Goal: Task Accomplishment & Management: Manage account settings

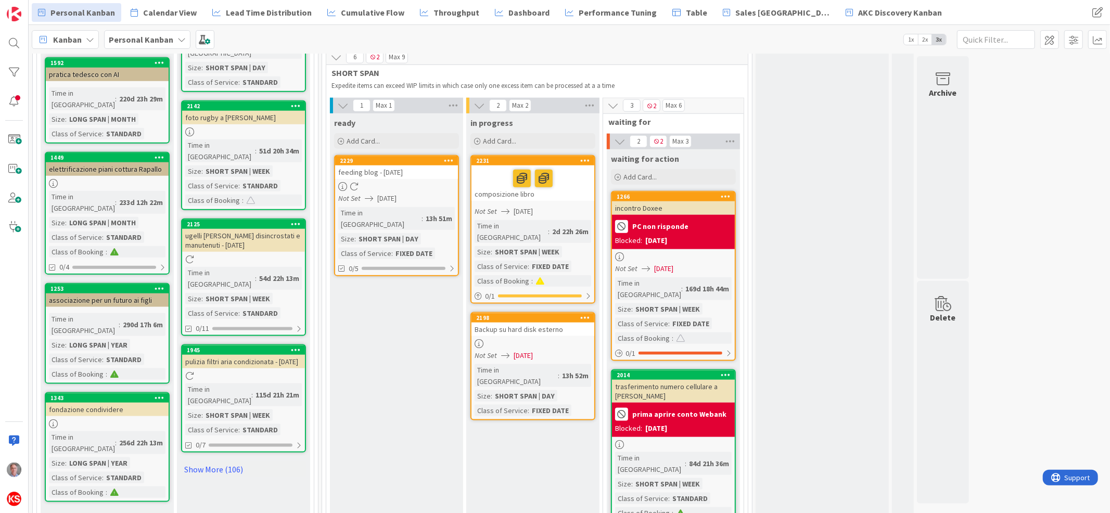
scroll to position [1015, 0]
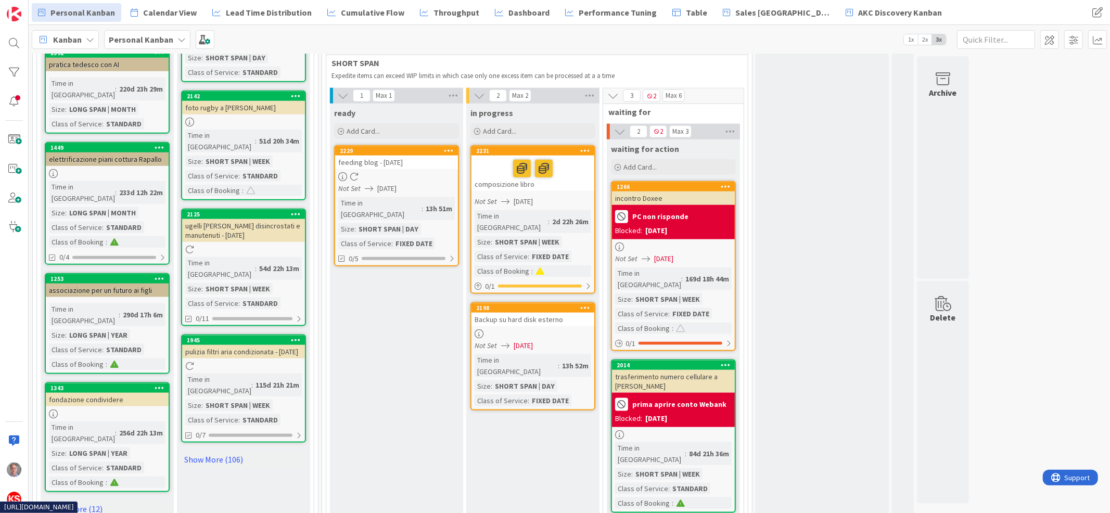
click at [556, 313] on div "Backup su hard disk esterno" at bounding box center [532, 320] width 123 height 14
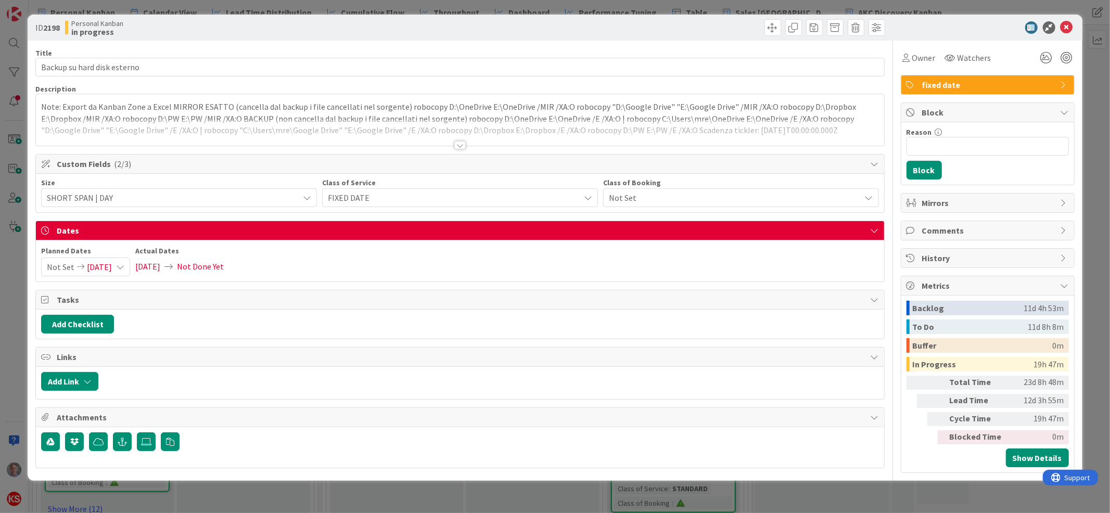
click at [460, 144] on div at bounding box center [459, 145] width 11 height 8
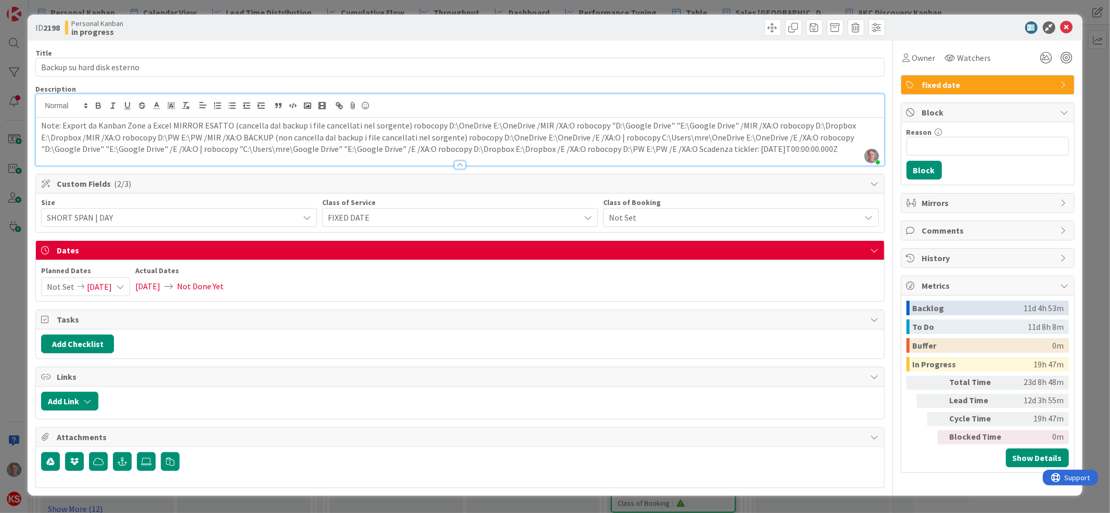
click at [396, 124] on p "Note: Export da Kanban Zone a Excel MIRROR ESATTO (cancella dal backup i file c…" at bounding box center [459, 137] width 837 height 35
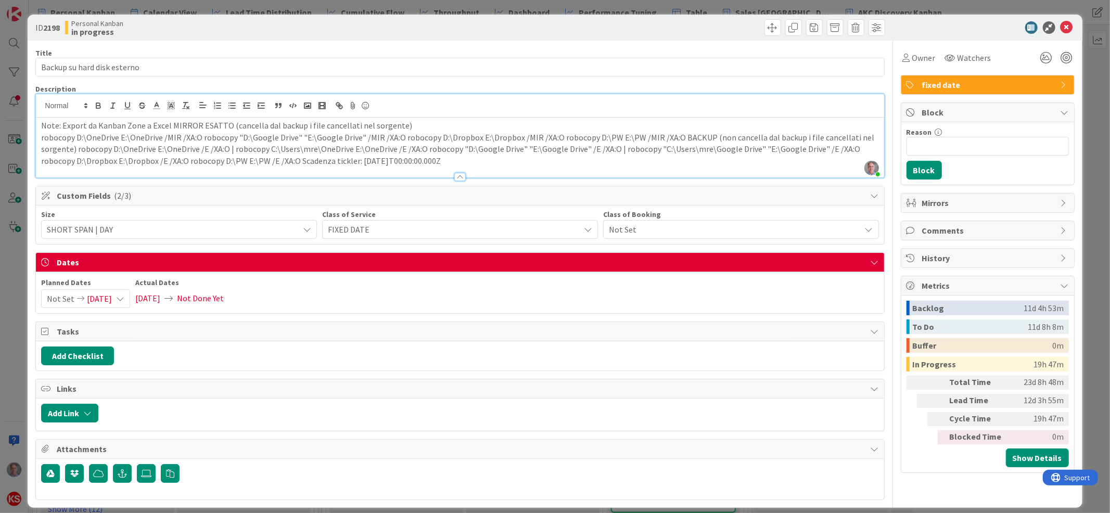
click at [677, 135] on p "robocopy D:\OneDrive E:\OneDrive /MIR /XA:O robocopy "D:\Google Drive" "E:\Goog…" at bounding box center [459, 149] width 837 height 35
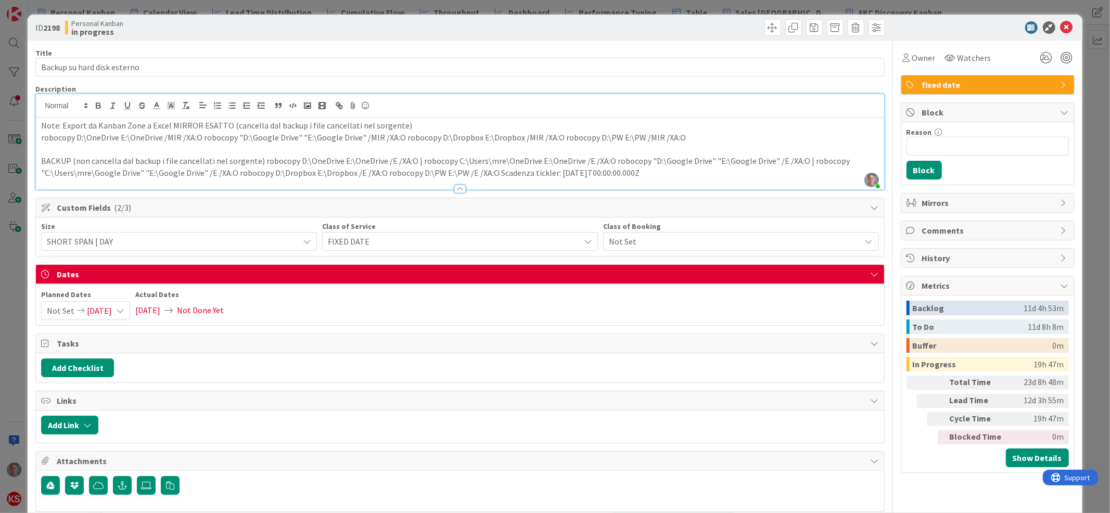
click at [255, 161] on p "BACKUP (non cancella dal backup i file cancellati nel sorgente) robocopy D:\One…" at bounding box center [459, 166] width 837 height 23
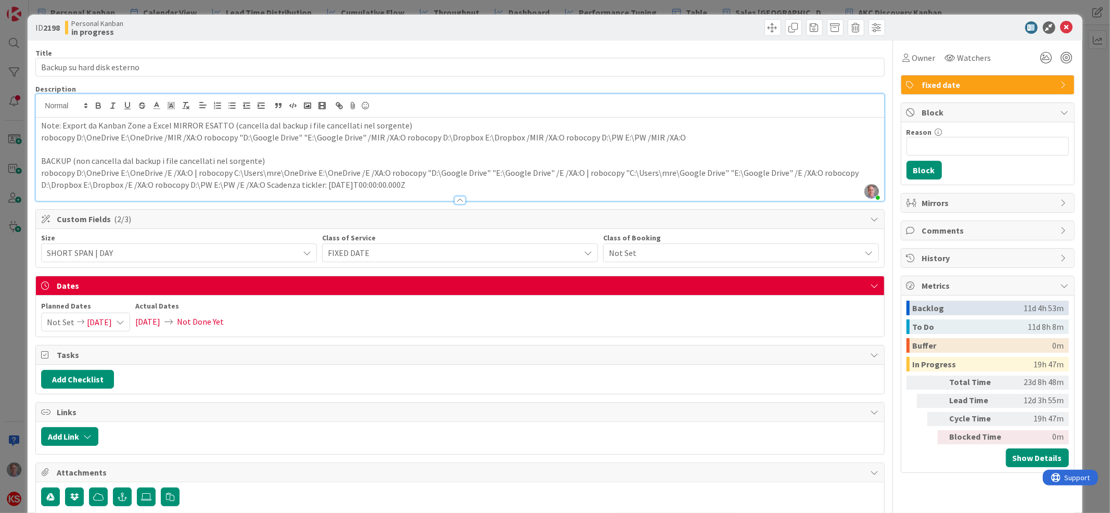
click at [389, 170] on p "robocopy D:\OneDrive E:\OneDrive /E /XA:O | robocopy C:\Users\mre\OneDrive E:\O…" at bounding box center [459, 178] width 837 height 23
click at [464, 185] on p "robocopy "D:\Google Drive" "E:\Google Drive" /E /XA:O | robocopy "C:\Users\mre\…" at bounding box center [459, 185] width 837 height 12
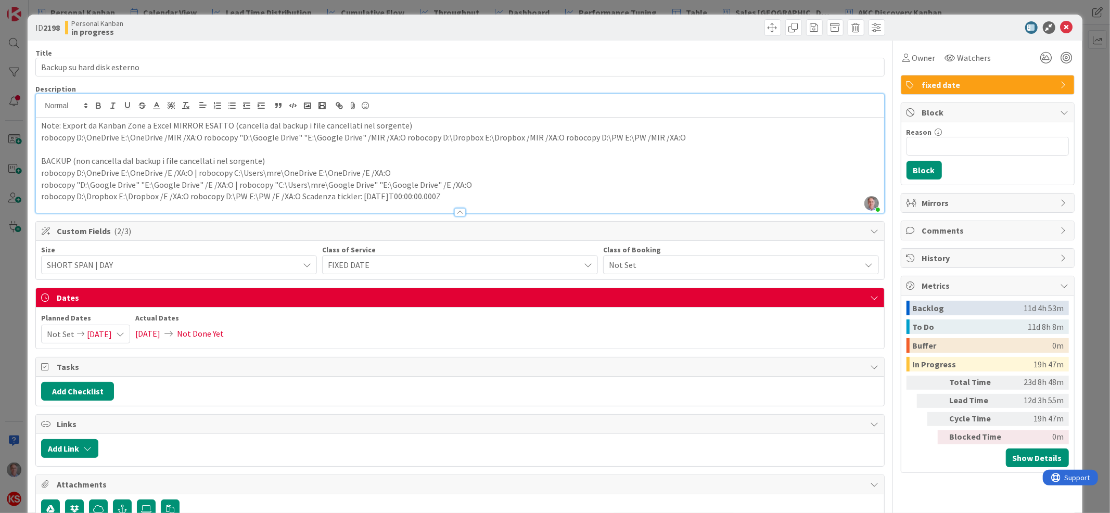
click at [188, 197] on p "robocopy D:\Dropbox E:\Dropbox /E /XA:O robocopy D:\PW E:\PW /E /XA:O Scadenza …" at bounding box center [459, 196] width 837 height 12
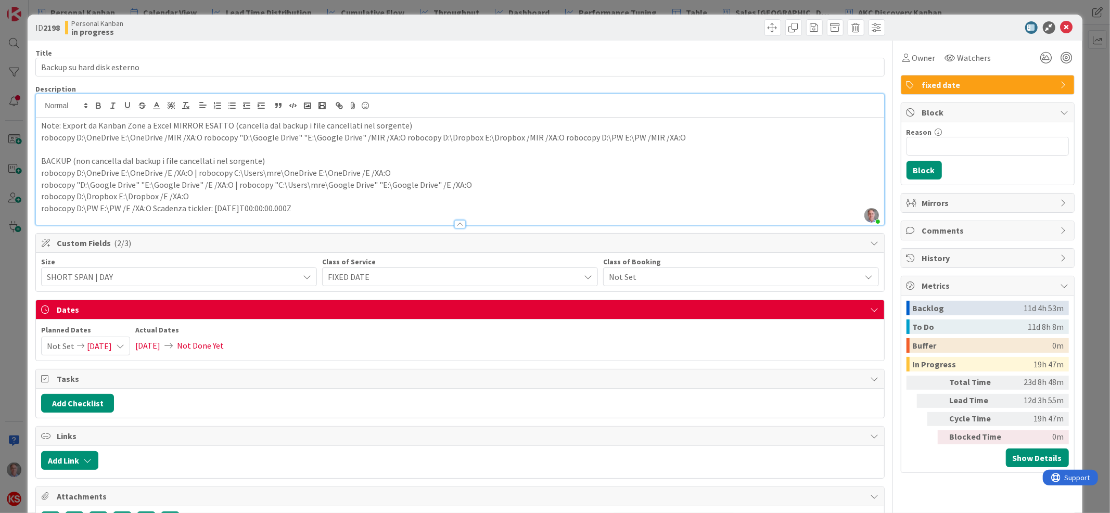
click at [151, 206] on p "robocopy D:\PW E:\PW /E /XA:O Scadenza tickler: [DATE]T00:00:00.000Z" at bounding box center [459, 208] width 837 height 12
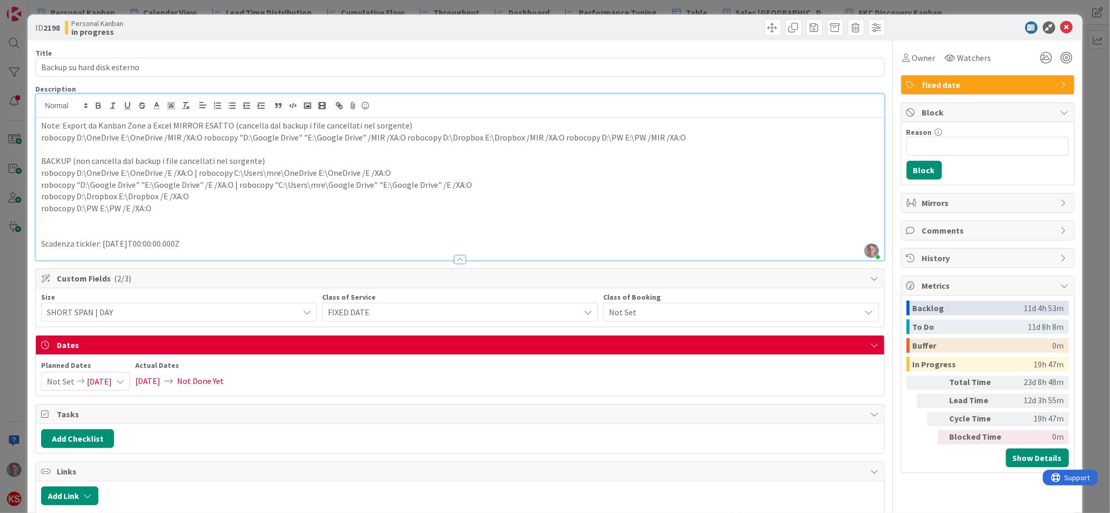
click at [170, 122] on p "Note: Export da Kanban Zone a Excel MIRROR ESATTO (cancella dal backup i file c…" at bounding box center [459, 126] width 837 height 12
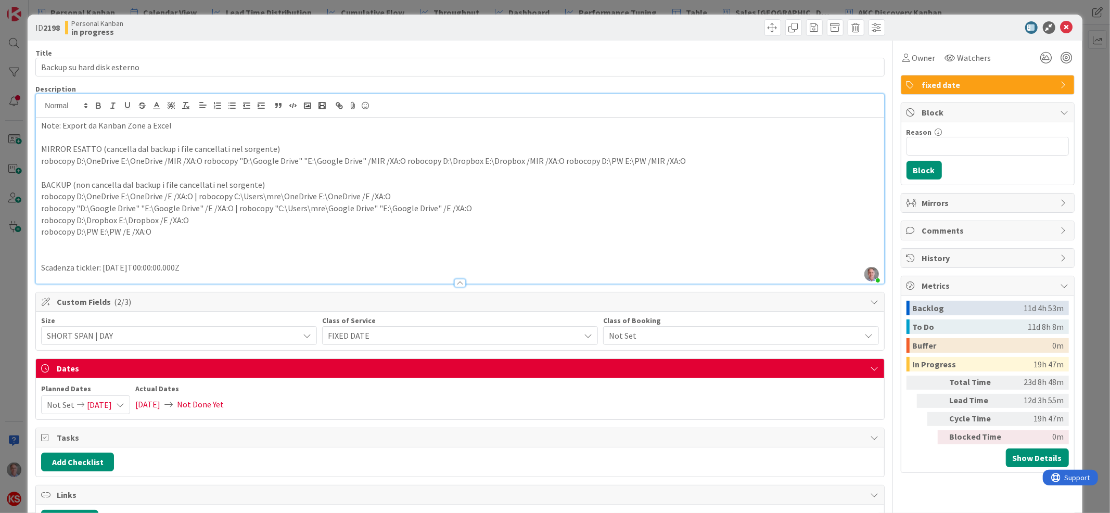
click at [63, 122] on p "Note: Export da Kanban Zone a Excel" at bounding box center [459, 126] width 837 height 12
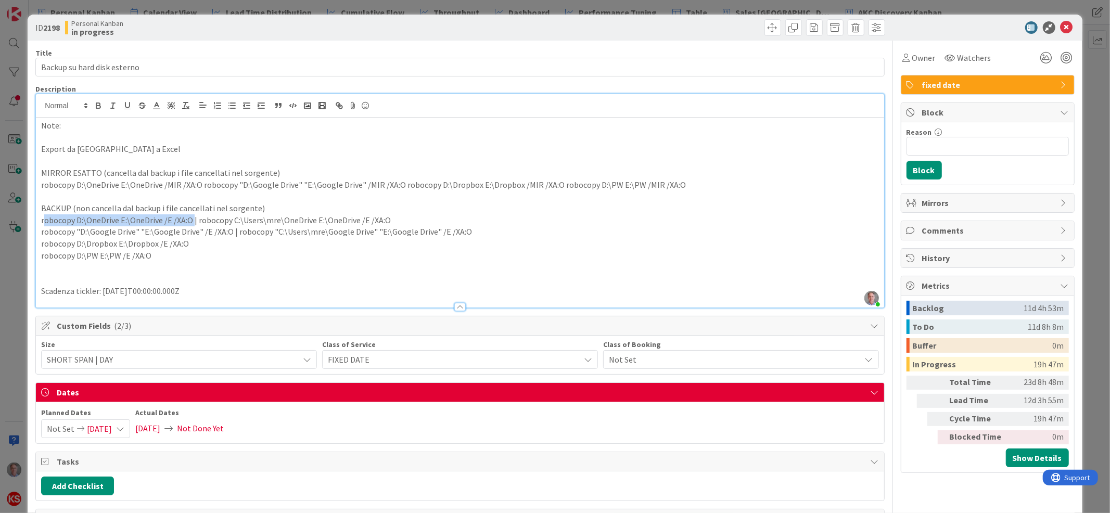
drag, startPoint x: 43, startPoint y: 221, endPoint x: 191, endPoint y: 214, distance: 148.9
click at [191, 214] on p "robocopy D:\OneDrive E:\OneDrive /E /XA:O | robocopy C:\Users\mre\OneDrive E:\O…" at bounding box center [459, 220] width 837 height 12
copy p "robocopy D:\OneDrive E:\OneDrive /E /XA:O"
drag, startPoint x: 38, startPoint y: 228, endPoint x: 227, endPoint y: 234, distance: 188.9
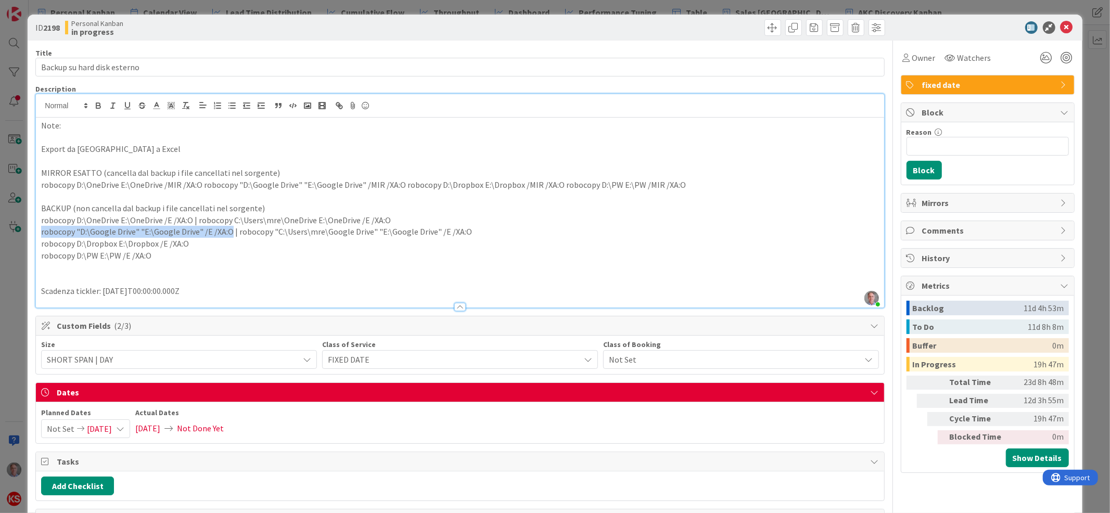
click at [227, 234] on div "Note: Export da Kanban Zone a Excel MIRROR ESATTO (cancella dal backup i file c…" at bounding box center [459, 213] width 847 height 190
copy p "robocopy "D:\Google Drive" "E:\Google Drive" /E /XA:O"
drag, startPoint x: 185, startPoint y: 243, endPoint x: 37, endPoint y: 248, distance: 147.8
click at [37, 248] on div "Note: Export da Kanban Zone a Excel MIRROR ESATTO (cancella dal backup i file c…" at bounding box center [459, 213] width 847 height 190
copy p "robocopy D:\Dropbox E:\Dropbox /E /XA:O"
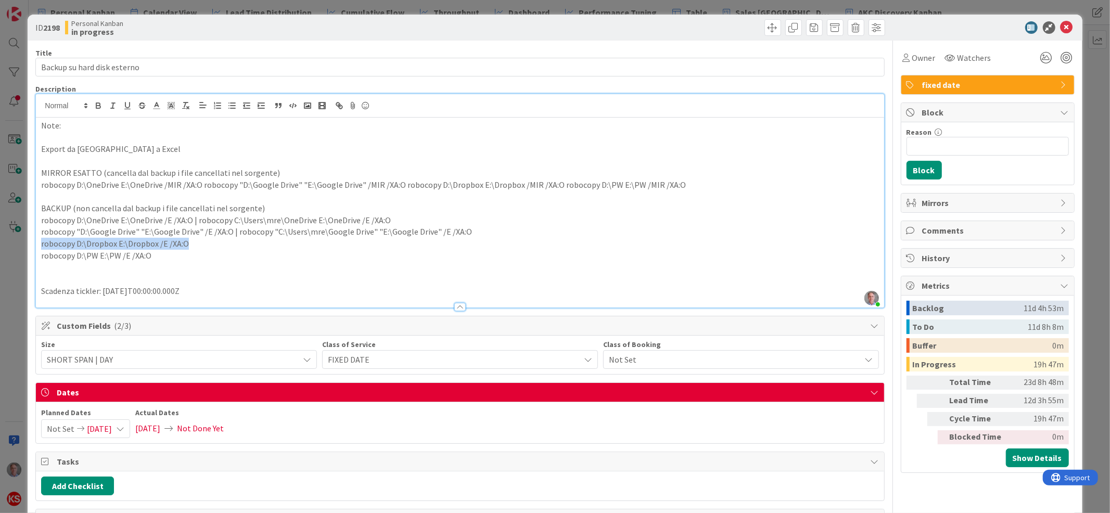
copy p "robocopy D:\Dropbox E:\Dropbox /E /XA:O"
drag, startPoint x: 153, startPoint y: 254, endPoint x: 31, endPoint y: 256, distance: 122.3
click at [31, 256] on div "ID 2198 Personal Kanban in progress Title 27 / 128 Backup su hard disk esterno …" at bounding box center [555, 326] width 1054 height 623
copy p "robocopy D:\PW E:\PW /E /XA:O"
click at [1060, 27] on icon at bounding box center [1066, 27] width 12 height 12
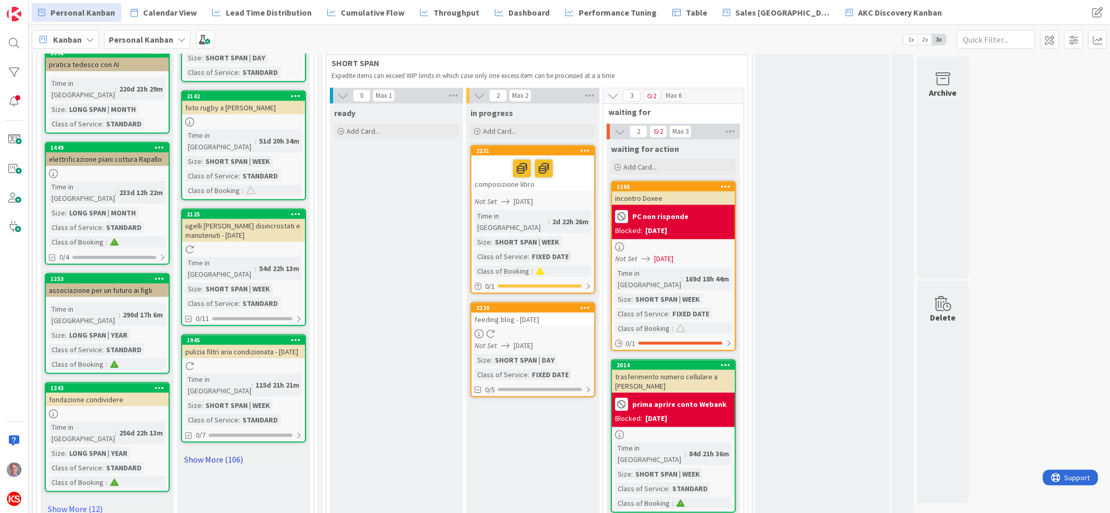
click at [214, 451] on link "Show More (106)" at bounding box center [243, 459] width 125 height 17
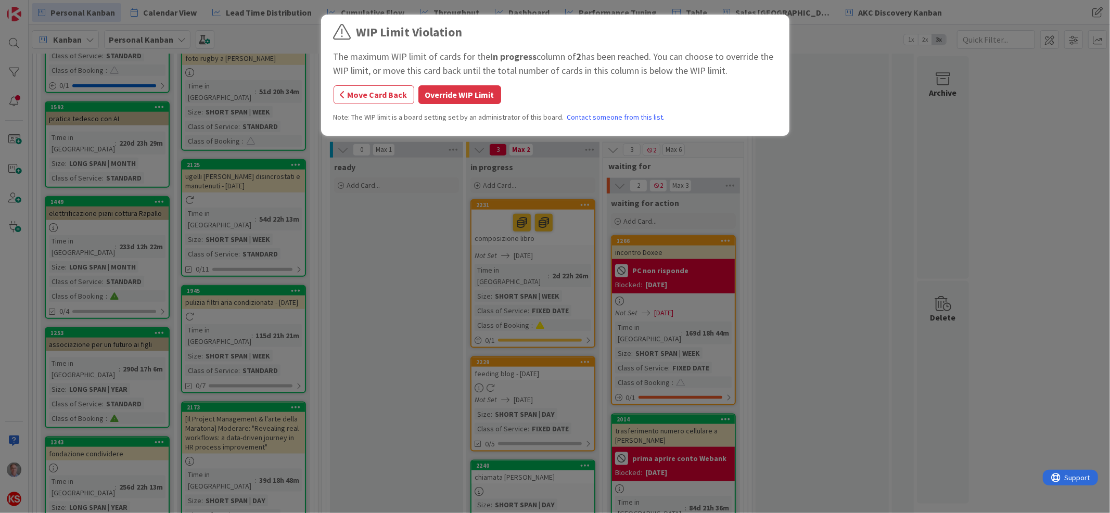
scroll to position [967, 0]
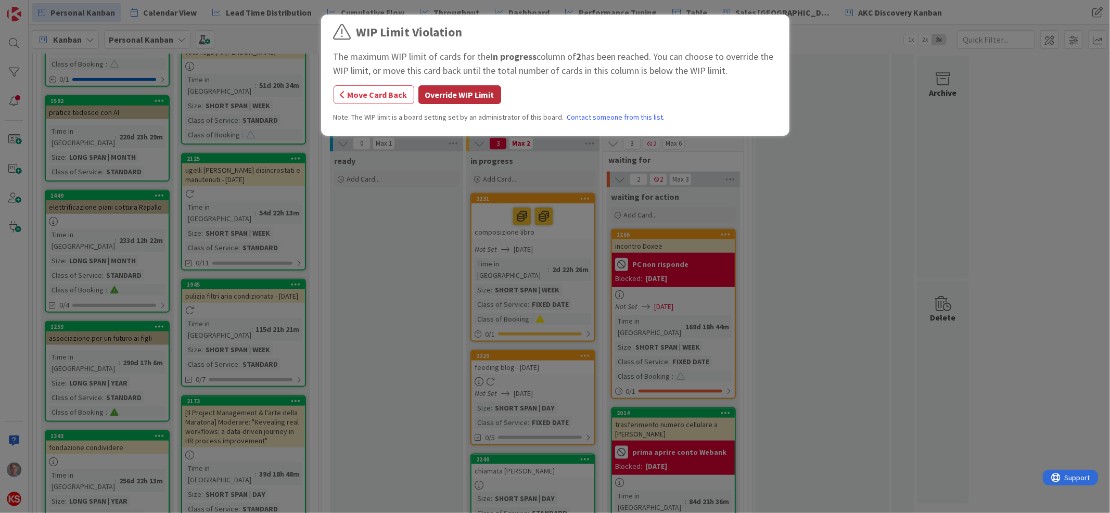
click at [469, 93] on button "Override WIP Limit" at bounding box center [459, 94] width 83 height 19
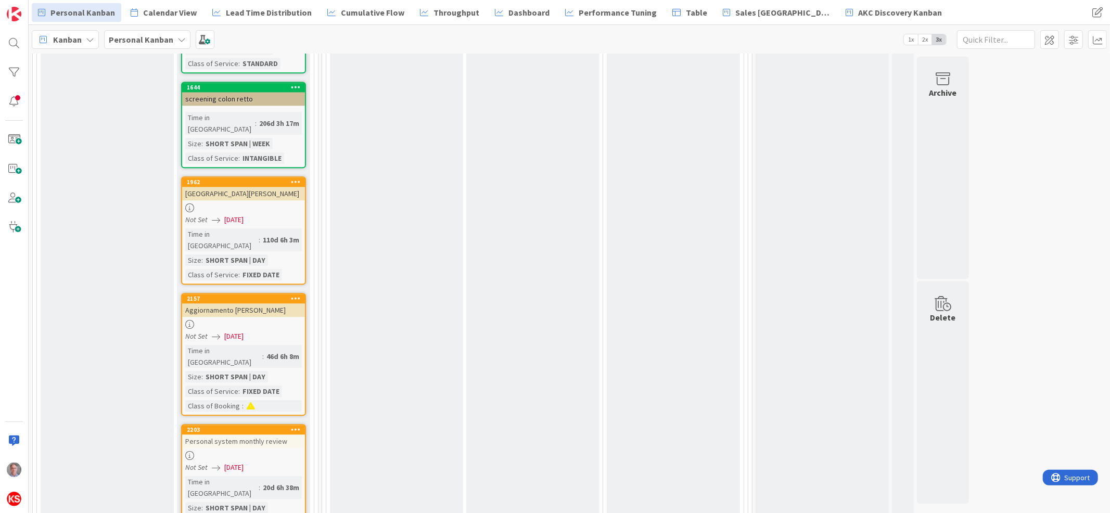
scroll to position [2091, 0]
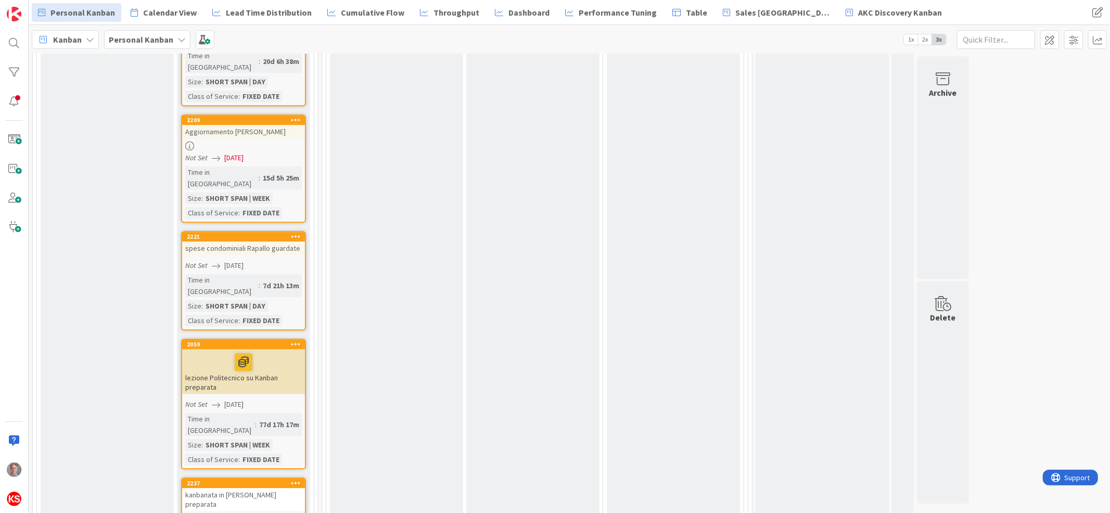
scroll to position [2517, 0]
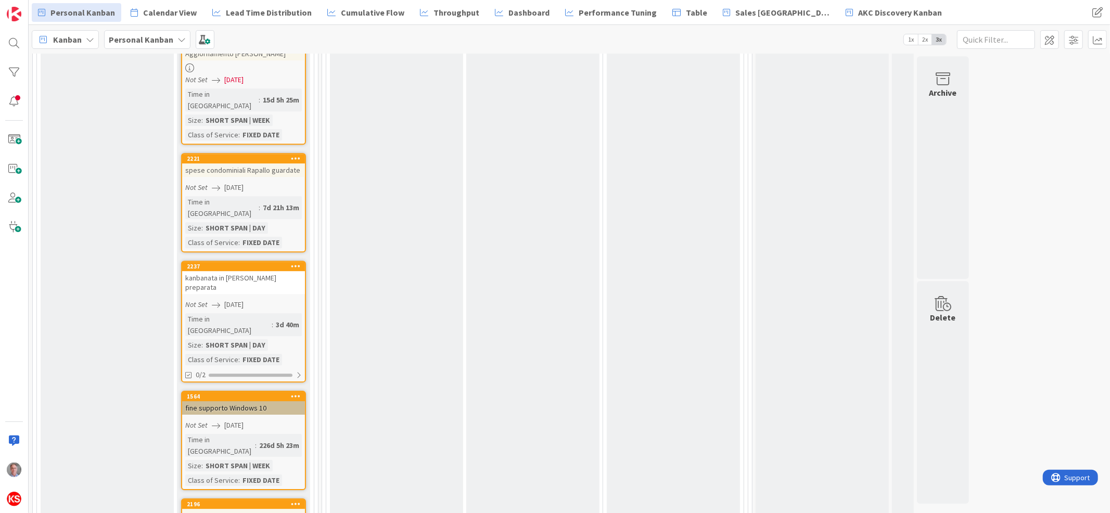
scroll to position [2610, 0]
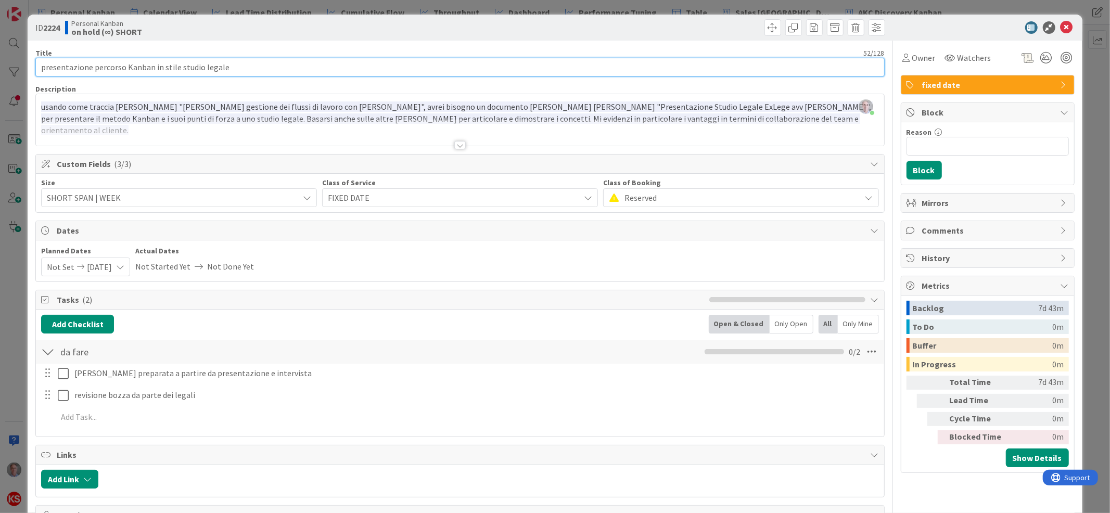
drag, startPoint x: 243, startPoint y: 69, endPoint x: 0, endPoint y: 81, distance: 243.7
click at [0, 81] on div "ID 2224 Personal Kanban on hold (∞) SHORT Title 52 / 128 presentazione percorso…" at bounding box center [555, 256] width 1110 height 513
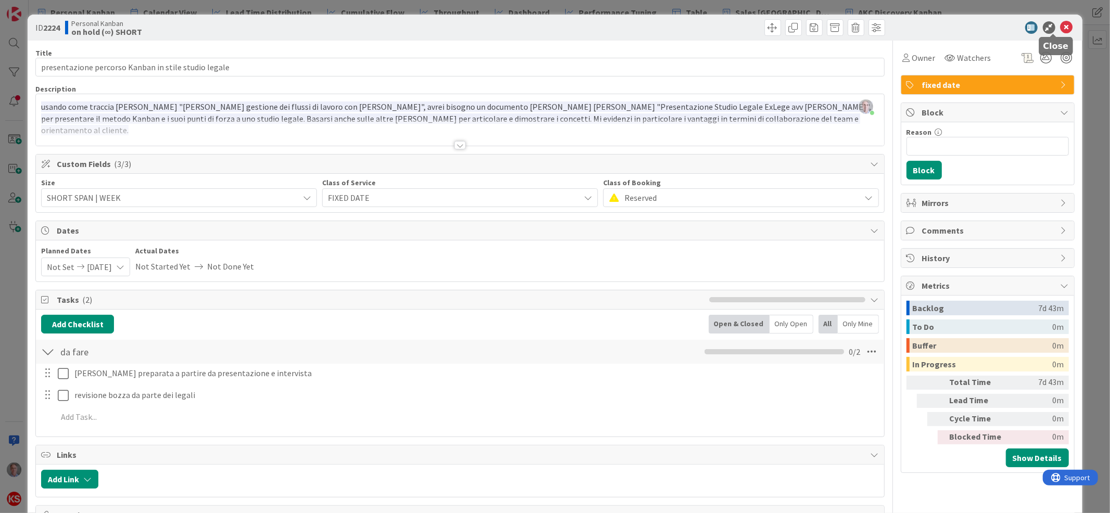
click at [1060, 29] on icon at bounding box center [1066, 27] width 12 height 12
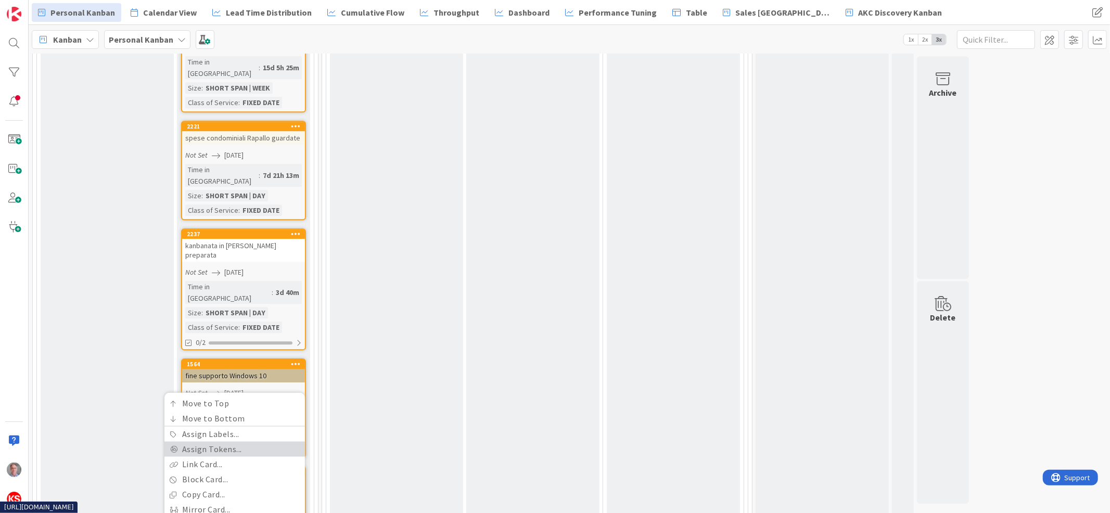
click at [234, 441] on link "Assign Tokens..." at bounding box center [234, 448] width 140 height 15
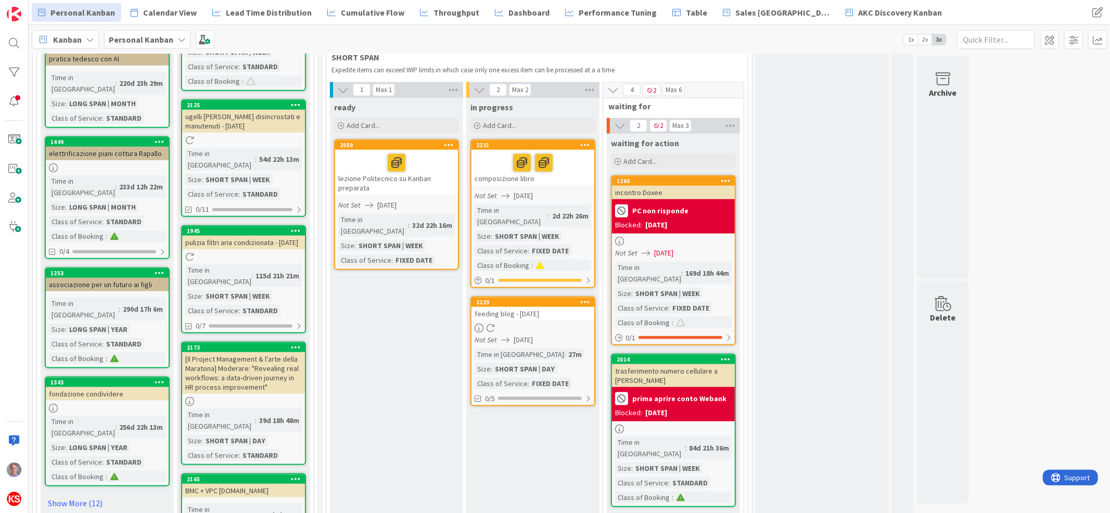
scroll to position [891, 0]
